Goal: Transaction & Acquisition: Book appointment/travel/reservation

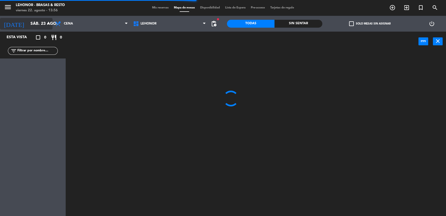
click at [41, 24] on input "sáb. 23 ago." at bounding box center [55, 24] width 55 height 10
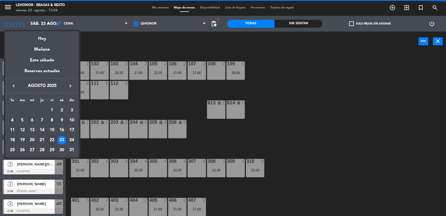
click at [69, 138] on div "24" at bounding box center [71, 139] width 9 height 9
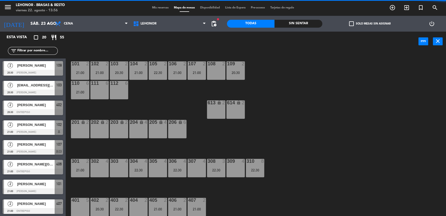
type input "dom. 24 ago."
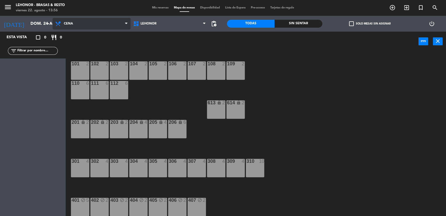
click at [108, 22] on span "Cena" at bounding box center [92, 24] width 78 height 12
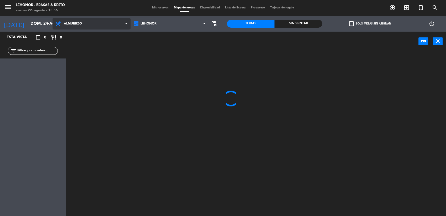
click at [94, 37] on ng-component "menu Lehonor - Brasas & Resto viernes 22. agosto - 13:56 Mis reservas Mapa de m…" at bounding box center [223, 108] width 446 height 216
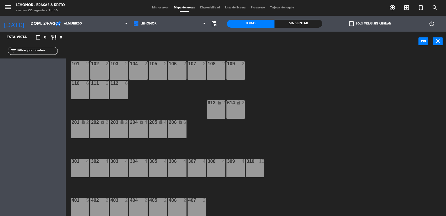
click at [141, 72] on div "104 2" at bounding box center [138, 70] width 18 height 18
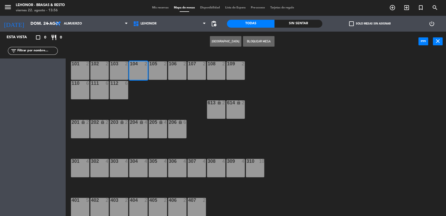
click at [226, 42] on button "[GEOGRAPHIC_DATA]" at bounding box center [226, 41] width 32 height 11
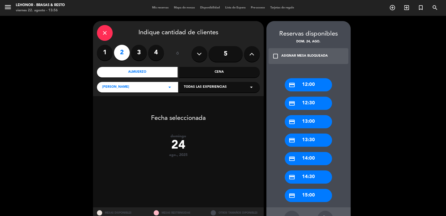
click at [309, 125] on div "credit_card 13:00" at bounding box center [308, 121] width 47 height 13
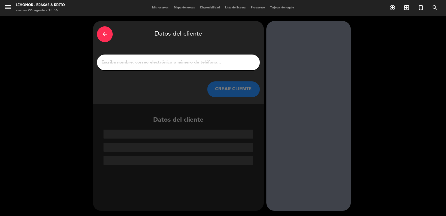
click at [154, 64] on input "1" at bounding box center [178, 62] width 155 height 7
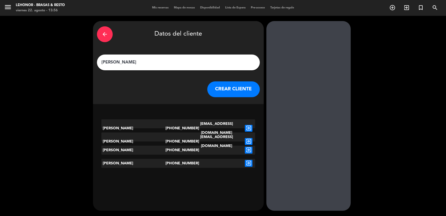
type input "[PERSON_NAME]"
click at [248, 125] on icon "exit_to_app" at bounding box center [249, 128] width 8 height 7
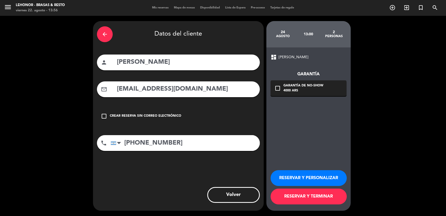
click at [304, 194] on button "RESERVAR Y TERMINAR" at bounding box center [309, 196] width 76 height 16
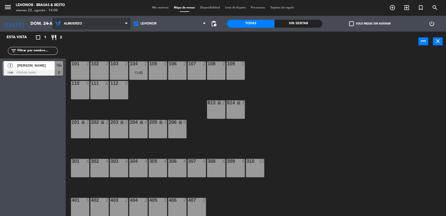
click at [90, 22] on span "Almuerzo" at bounding box center [92, 24] width 78 height 12
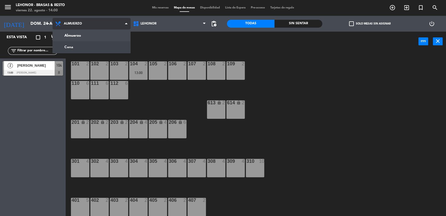
click at [65, 44] on ng-component "menu Lehonor - Brasas & Resto viernes 22. agosto - 14:00 Mis reservas Mapa de m…" at bounding box center [223, 108] width 446 height 216
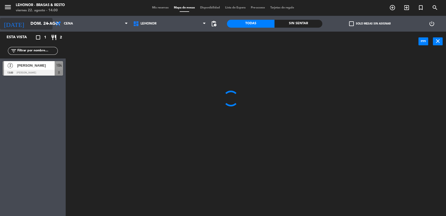
click at [47, 26] on icon "arrow_drop_down" at bounding box center [48, 24] width 6 height 6
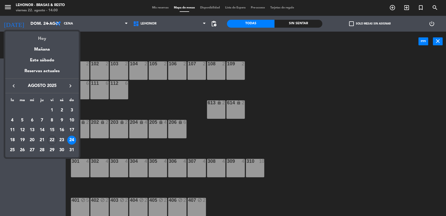
click at [39, 37] on div "Hoy" at bounding box center [42, 36] width 74 height 11
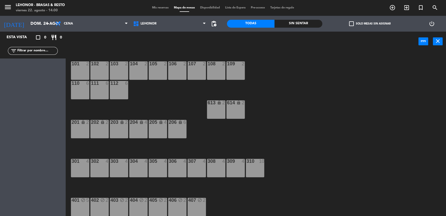
type input "vie. 22 ago."
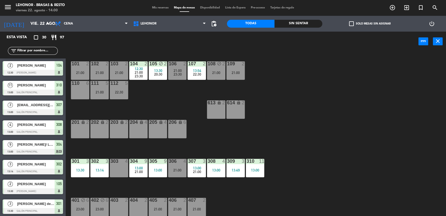
click at [288, 26] on div "Sin sentar" at bounding box center [299, 24] width 48 height 8
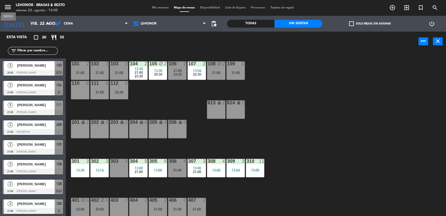
click at [4, 9] on icon "menu" at bounding box center [8, 7] width 8 height 8
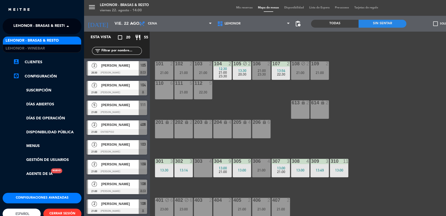
click at [40, 21] on span "Lehonor - Brasas & Resto" at bounding box center [39, 26] width 53 height 11
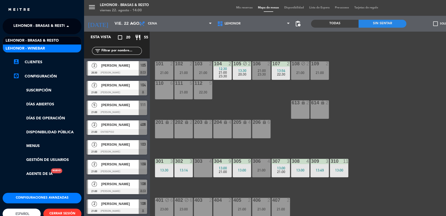
click at [38, 48] on span "Lehonor - Winebar" at bounding box center [25, 48] width 39 height 6
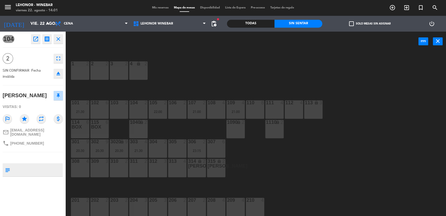
click at [365, 90] on div "1 2 2 2 3 2 4 lock 2 102 6 104 2 106 2 107 2 21:00 109 4 21:00 111 4 113 lock 3…" at bounding box center [258, 134] width 376 height 164
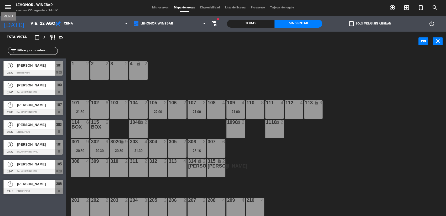
click at [6, 11] on icon "menu" at bounding box center [8, 7] width 8 height 8
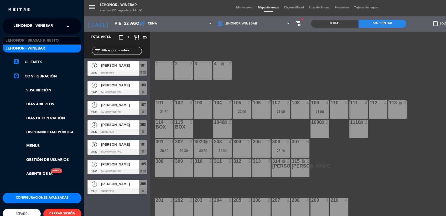
click at [56, 26] on div "× Lehonor - Winebar" at bounding box center [35, 26] width 49 height 11
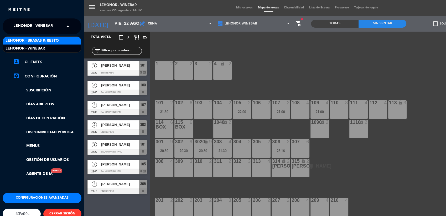
click at [50, 38] on span "Lehonor - Brasas & Resto" at bounding box center [32, 41] width 53 height 6
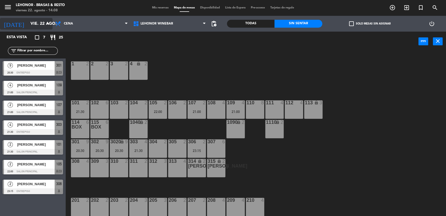
click at [45, 26] on icon "arrow_drop_down" at bounding box center [48, 24] width 6 height 6
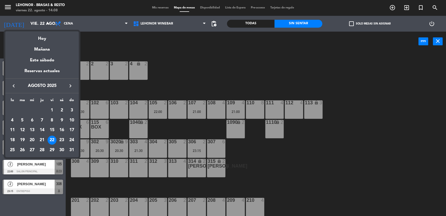
click at [3, 4] on div at bounding box center [223, 108] width 446 height 216
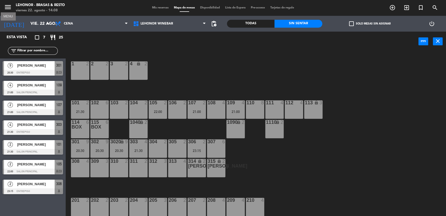
click at [8, 8] on icon "menu" at bounding box center [8, 7] width 8 height 8
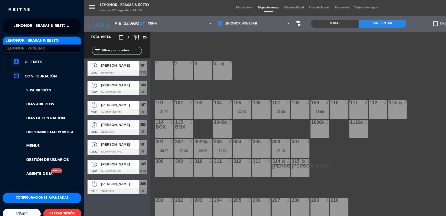
click at [55, 29] on span "Lehonor - Brasas & Resto" at bounding box center [39, 26] width 53 height 11
click at [46, 41] on span "Lehonor - Brasas & Resto" at bounding box center [32, 41] width 53 height 6
